Goal: Task Accomplishment & Management: Manage account settings

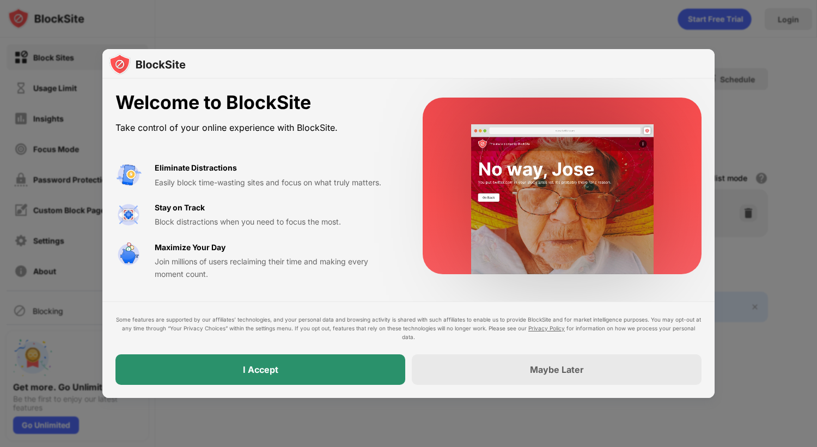
click at [323, 374] on div "I Accept" at bounding box center [260, 369] width 290 height 31
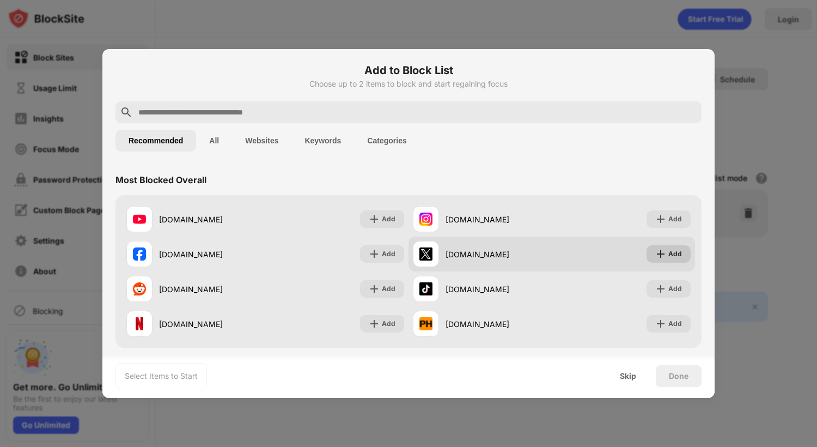
click at [671, 253] on div "Add" at bounding box center [675, 253] width 14 height 11
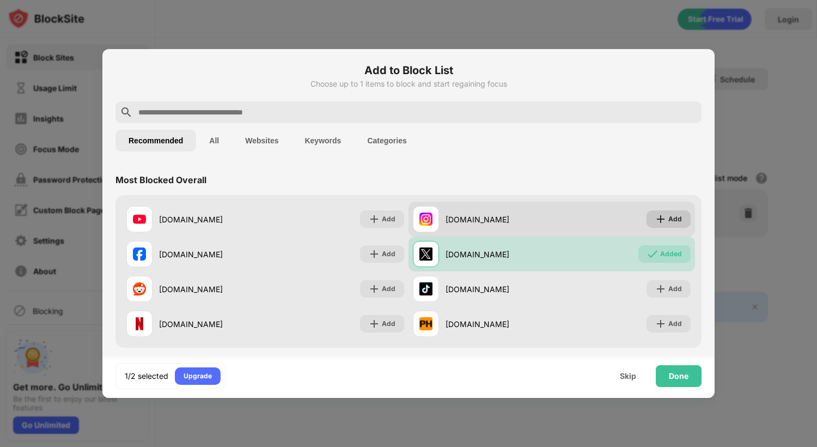
click at [664, 216] on img at bounding box center [660, 219] width 11 height 11
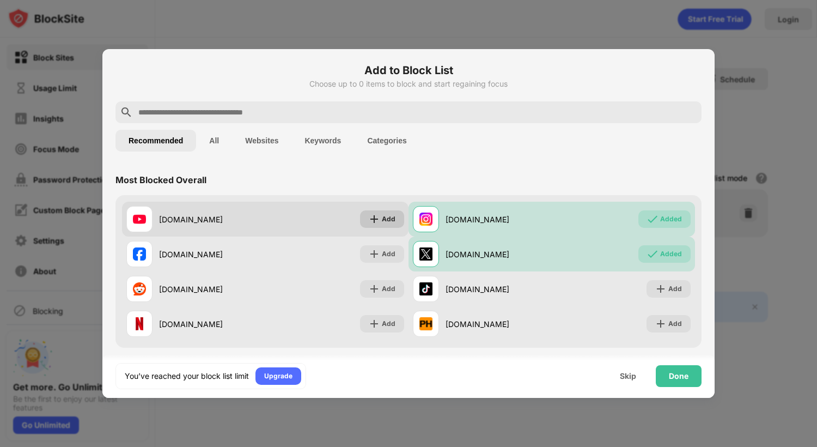
click at [377, 219] on img at bounding box center [374, 219] width 11 height 11
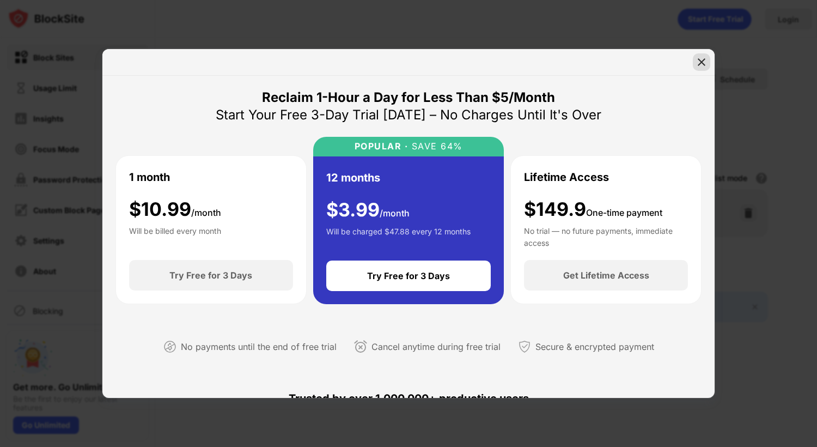
click at [693, 66] on div at bounding box center [701, 61] width 17 height 17
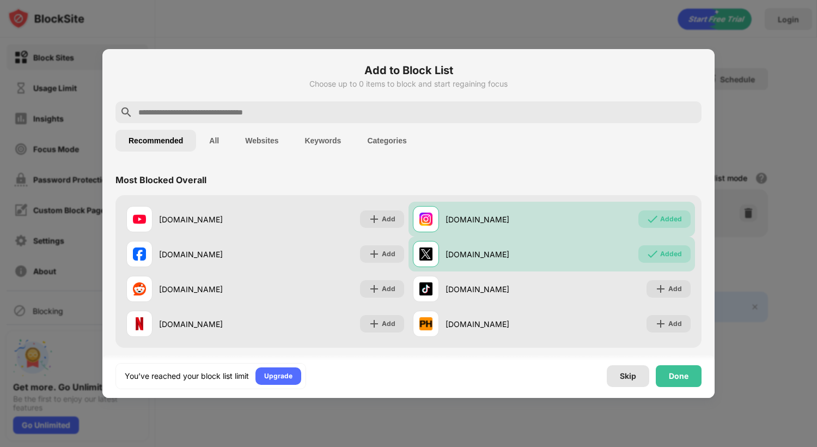
click at [631, 378] on div "Skip" at bounding box center [628, 375] width 16 height 9
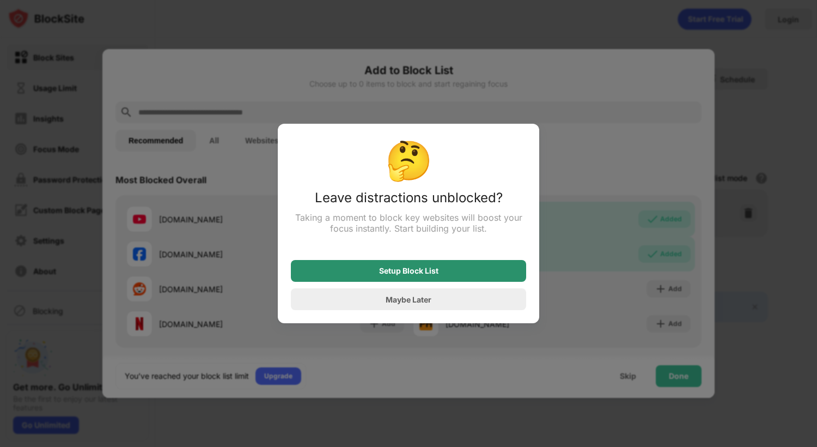
click at [441, 275] on div "Setup Block List" at bounding box center [408, 271] width 235 height 22
